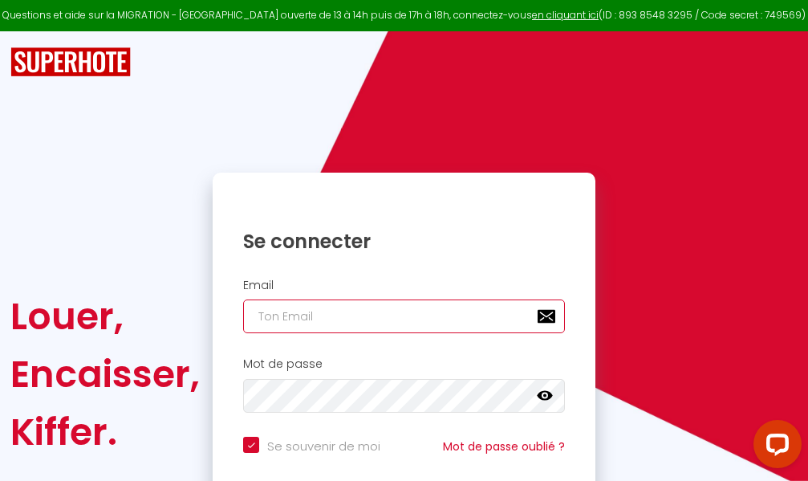
click at [413, 318] on input "email" at bounding box center [404, 316] width 322 height 34
type input "m"
checkbox input "true"
type input "ma"
checkbox input "true"
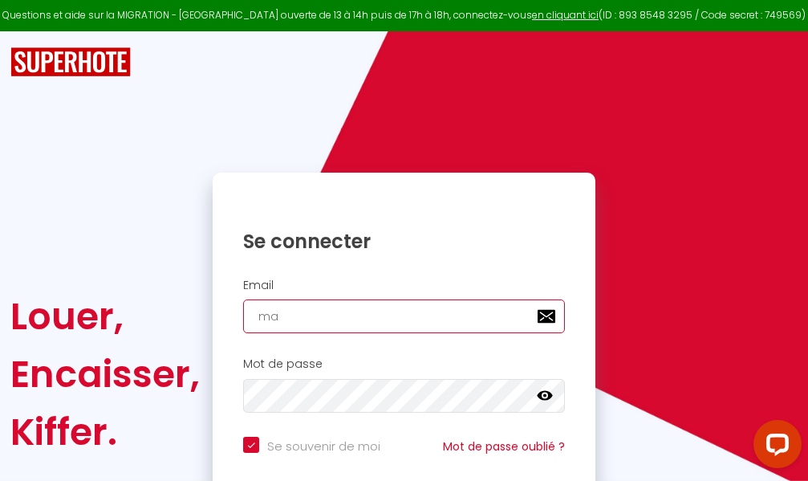
type input "mar"
checkbox input "true"
type input "marc"
checkbox input "true"
type input "marcd"
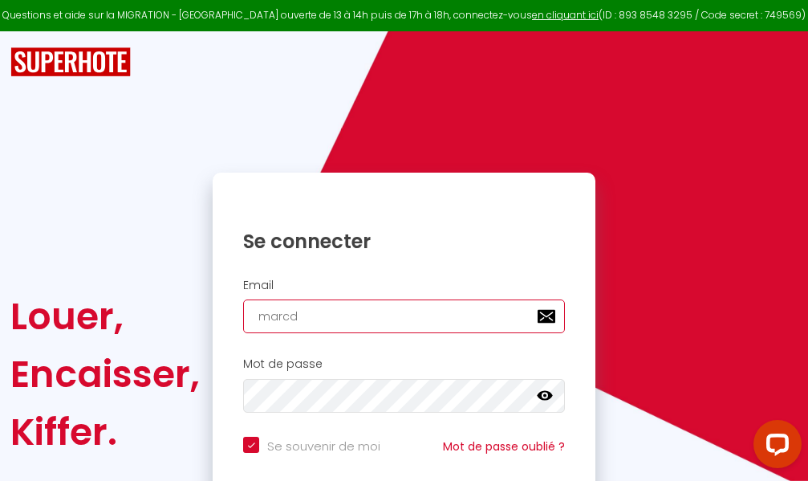
checkbox input "true"
type input "marcdp"
checkbox input "true"
type input "marcdpo"
checkbox input "true"
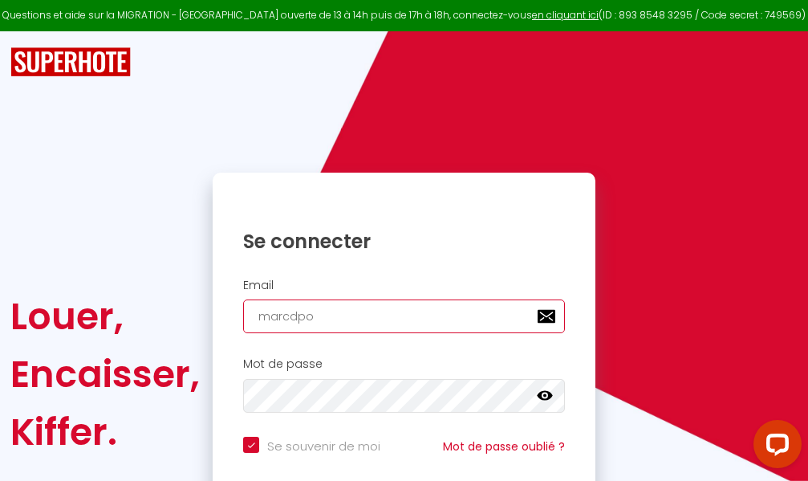
type input "marcdpoz"
checkbox input "true"
type input "marcdpoz."
checkbox input "true"
type input "marcdpoz.l"
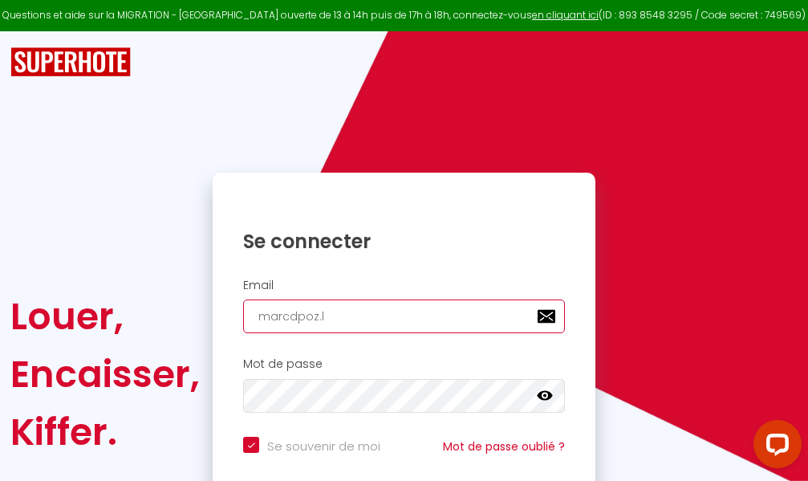
checkbox input "true"
type input "marcdpoz.lo"
checkbox input "true"
type input "marcdpoz.loc"
checkbox input "true"
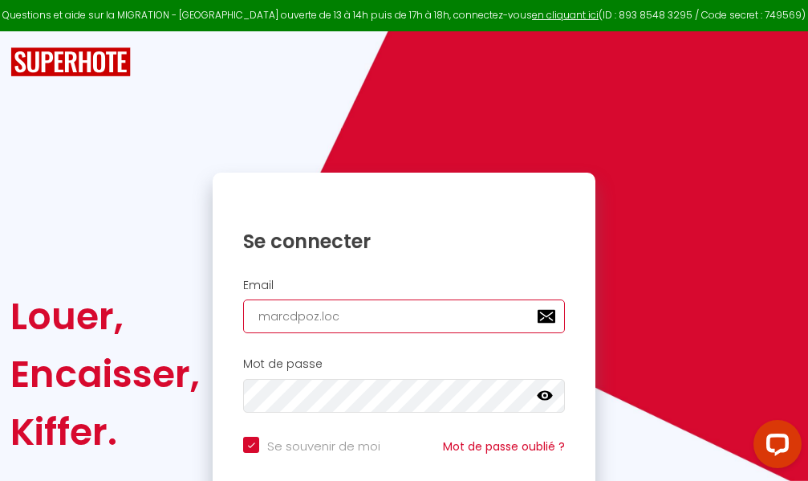
type input "marcdpoz.loca"
checkbox input "true"
type input "marcdpoz.locat"
checkbox input "true"
type input "marcdpoz.locati"
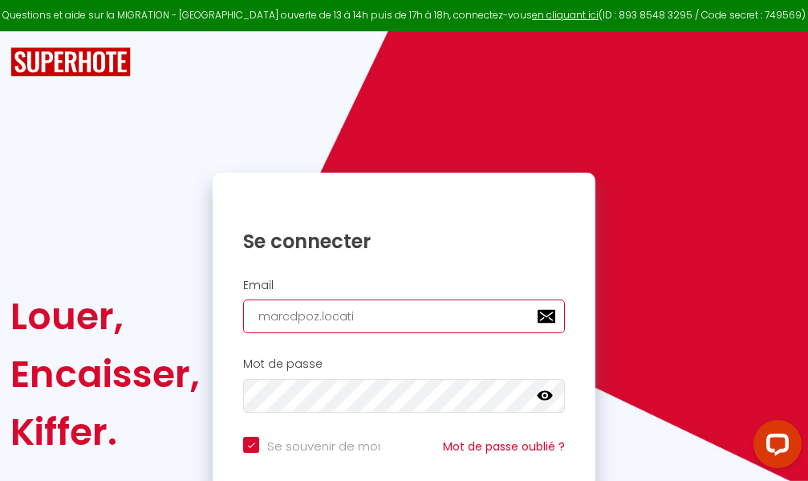
checkbox input "true"
type input "marcdpoz.locatio"
checkbox input "true"
type input "marcdpoz.location"
checkbox input "true"
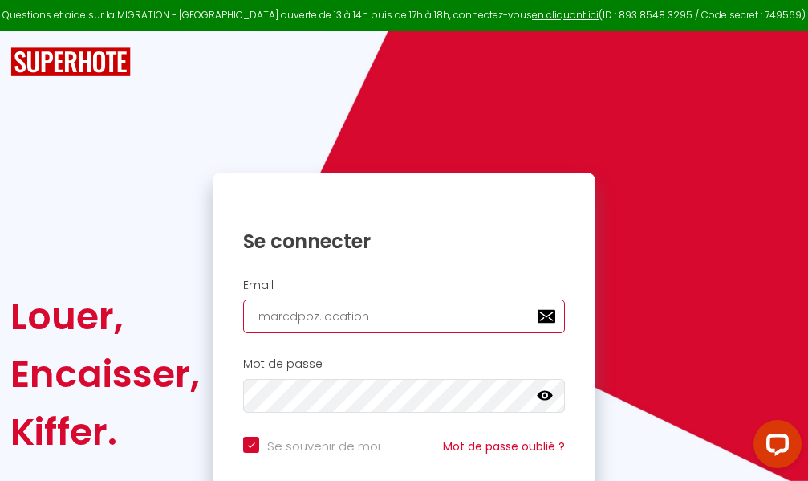
type input "marcdpoz.location@"
checkbox input "true"
type input "marcdpoz.location@g"
checkbox input "true"
type input "marcdpoz.location@gm"
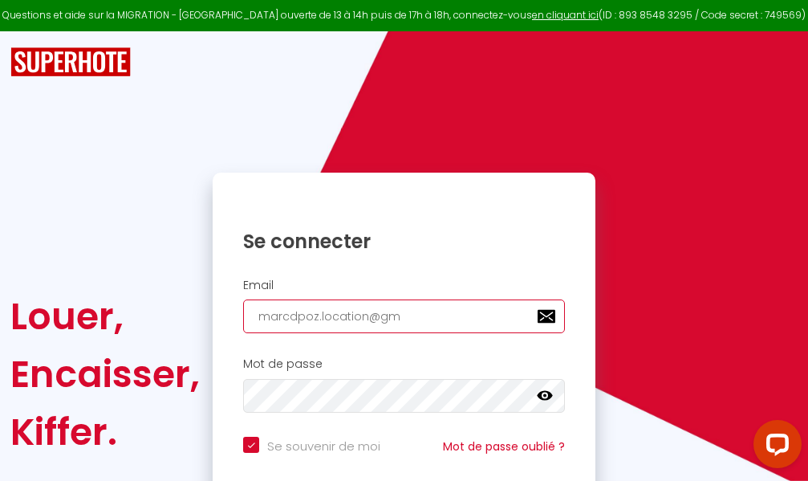
checkbox input "true"
type input "marcdpoz.location@gma"
checkbox input "true"
type input "marcdpoz.location@gmai"
checkbox input "true"
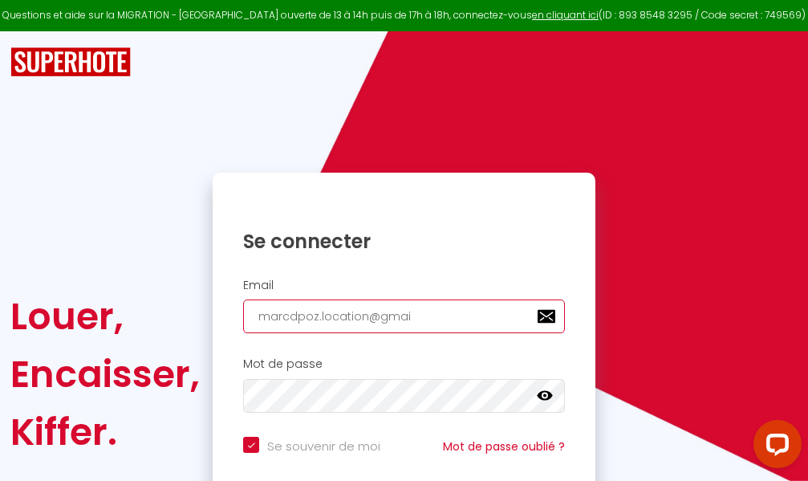
type input "[EMAIL_ADDRESS]"
checkbox input "true"
type input "[EMAIL_ADDRESS]."
checkbox input "true"
type input "marcdpoz.location@gmail.c"
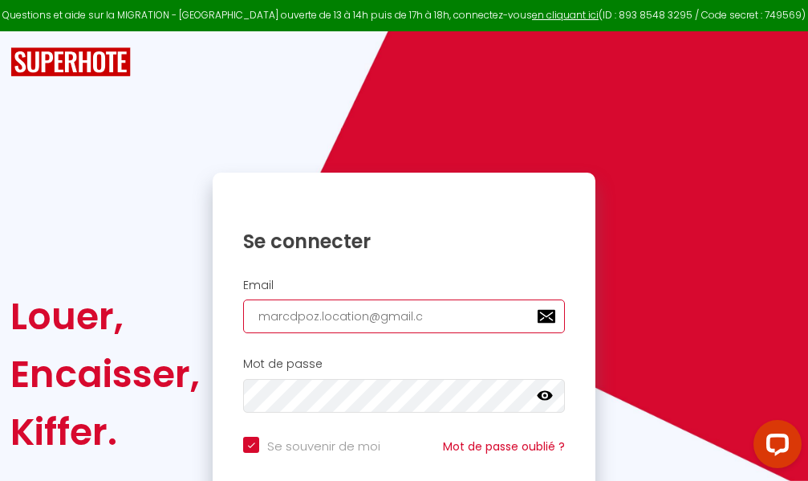
checkbox input "true"
type input "[EMAIL_ADDRESS][DOMAIN_NAME]"
checkbox input "true"
type input "[EMAIL_ADDRESS][DOMAIN_NAME]"
checkbox input "true"
